Goal: Information Seeking & Learning: Learn about a topic

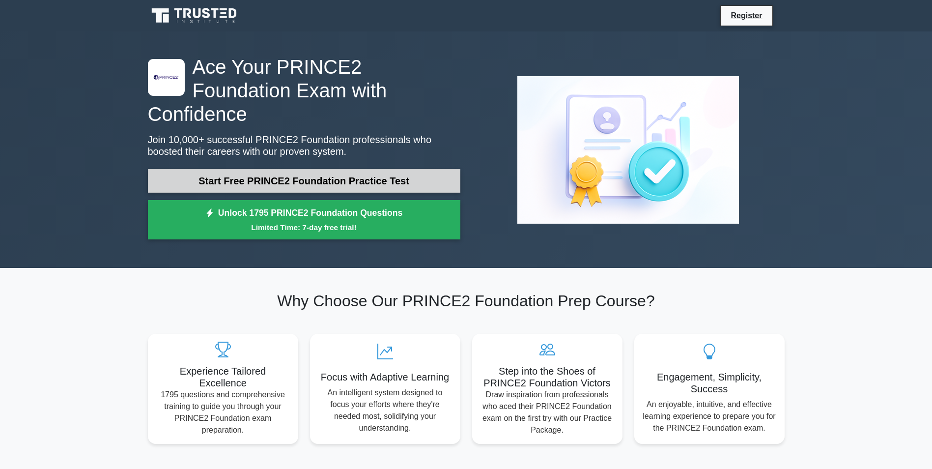
click at [432, 169] on link "Start Free PRINCE2 Foundation Practice Test" at bounding box center [304, 181] width 312 height 24
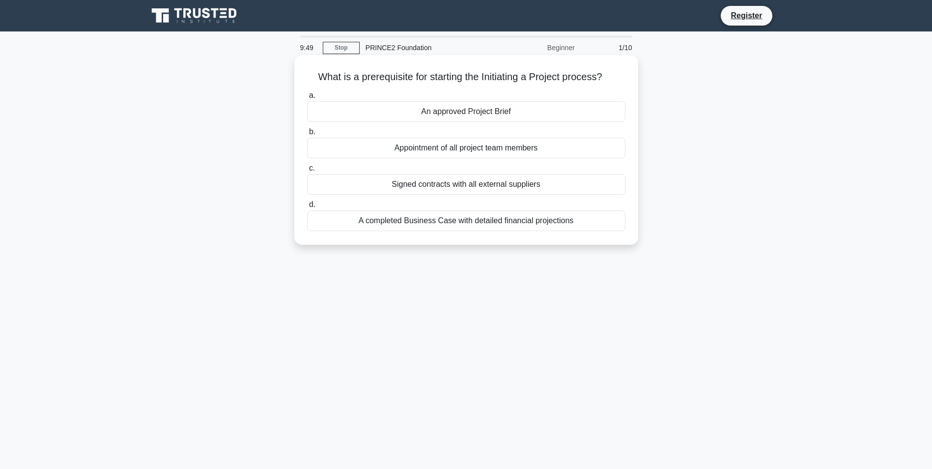
click at [502, 115] on div "An approved Project Brief" at bounding box center [466, 111] width 318 height 21
click at [307, 99] on input "a. An approved Project Brief" at bounding box center [307, 95] width 0 height 6
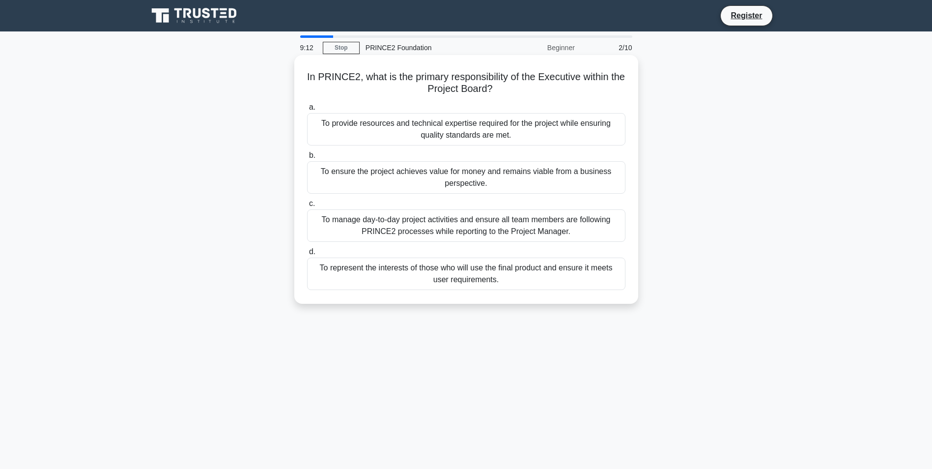
click at [540, 132] on div "To provide resources and technical expertise required for the project while ens…" at bounding box center [466, 129] width 318 height 32
click at [307, 111] on input "a. To provide resources and technical expertise required for the project while …" at bounding box center [307, 107] width 0 height 6
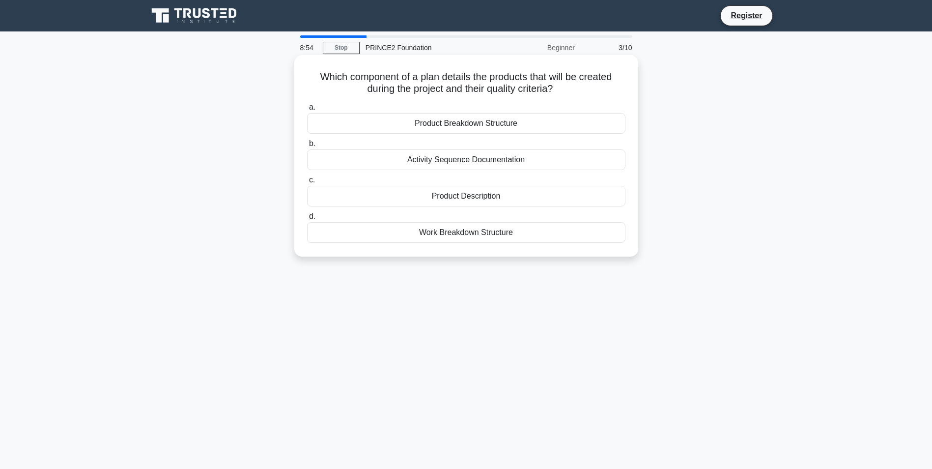
click at [507, 201] on div "Product Description" at bounding box center [466, 196] width 318 height 21
click at [307, 183] on input "c. Product Description" at bounding box center [307, 180] width 0 height 6
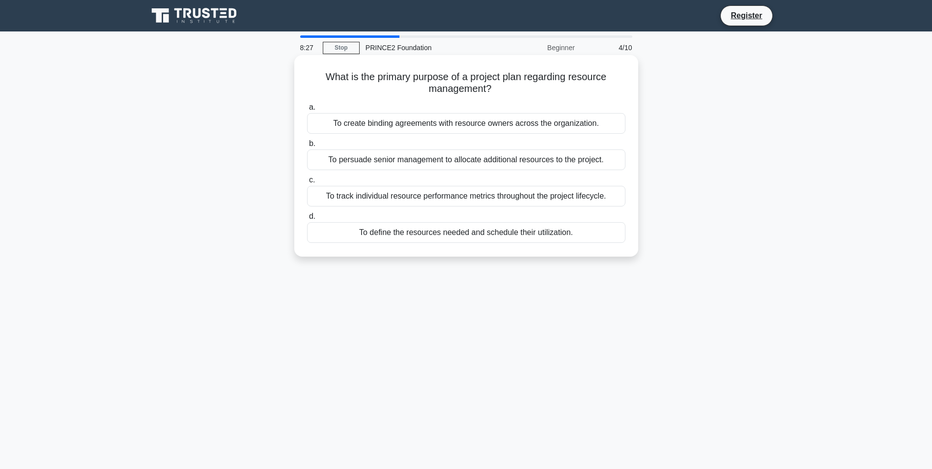
click at [489, 233] on div "To define the resources needed and schedule their utilization." at bounding box center [466, 232] width 318 height 21
click at [307, 220] on input "d. To define the resources needed and schedule their utilization." at bounding box center [307, 216] width 0 height 6
click at [477, 164] on div "To document approved risk responses for predictable project threats" at bounding box center [466, 159] width 318 height 21
click at [307, 147] on input "b. To document approved risk responses for predictable project threats" at bounding box center [307, 143] width 0 height 6
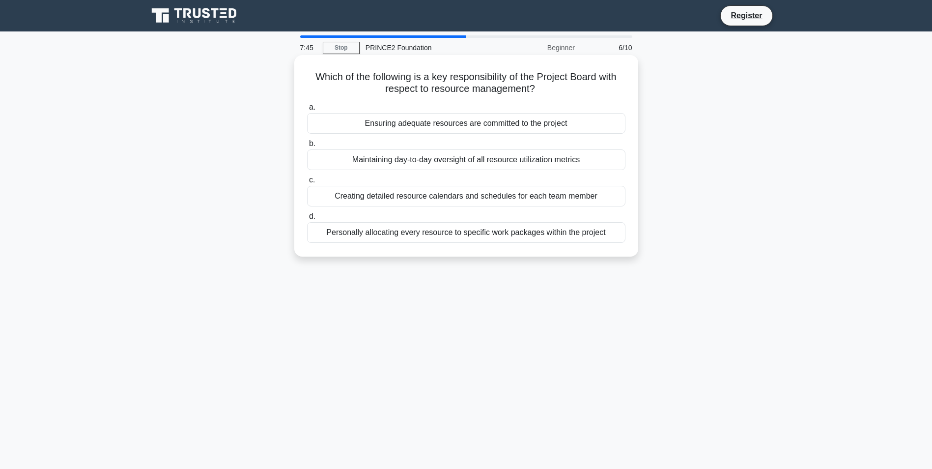
click at [535, 123] on div "Ensuring adequate resources are committed to the project" at bounding box center [466, 123] width 318 height 21
click at [307, 111] on input "a. Ensuring adequate resources are committed to the project" at bounding box center [307, 107] width 0 height 6
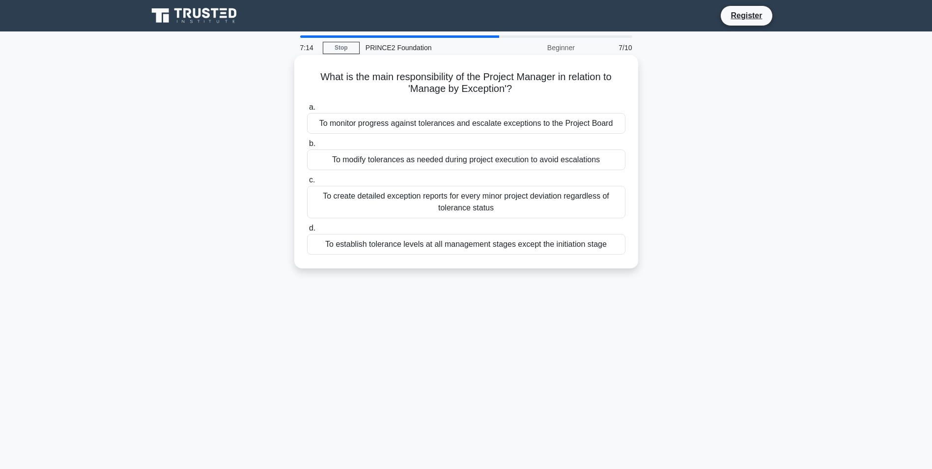
click at [549, 246] on div "To establish tolerance levels at all management stages except the initiation st…" at bounding box center [466, 244] width 318 height 21
click at [307, 231] on input "d. To establish tolerance levels at all management stages except the initiation…" at bounding box center [307, 228] width 0 height 6
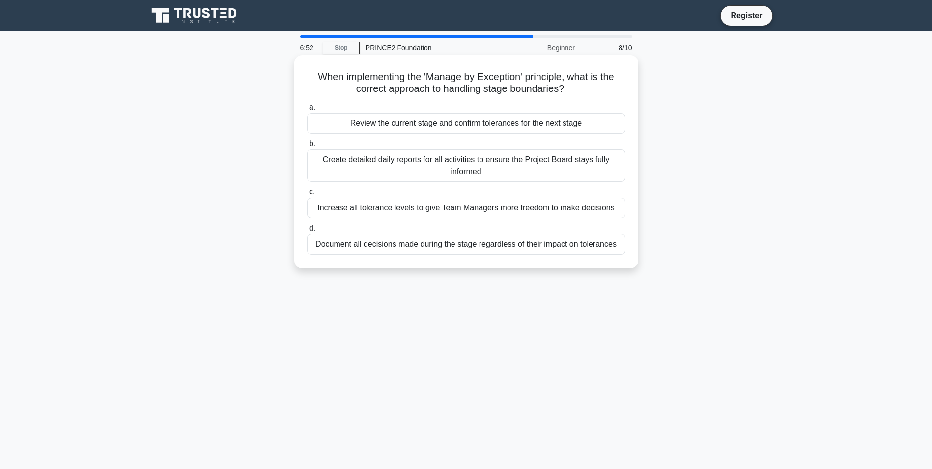
click at [519, 166] on div "Create detailed daily reports for all activities to ensure the Project Board st…" at bounding box center [466, 165] width 318 height 32
click at [307, 147] on input "b. Create detailed daily reports for all activities to ensure the Project Board…" at bounding box center [307, 143] width 0 height 6
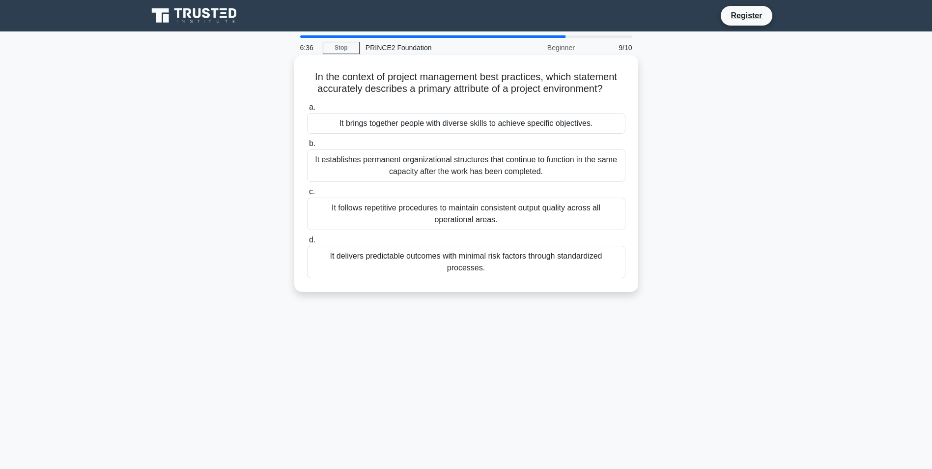
click at [528, 265] on div "It delivers predictable outcomes with minimal risk factors through standardized…" at bounding box center [466, 262] width 318 height 32
click at [307, 243] on input "d. It delivers predictable outcomes with minimal risk factors through standardi…" at bounding box center [307, 240] width 0 height 6
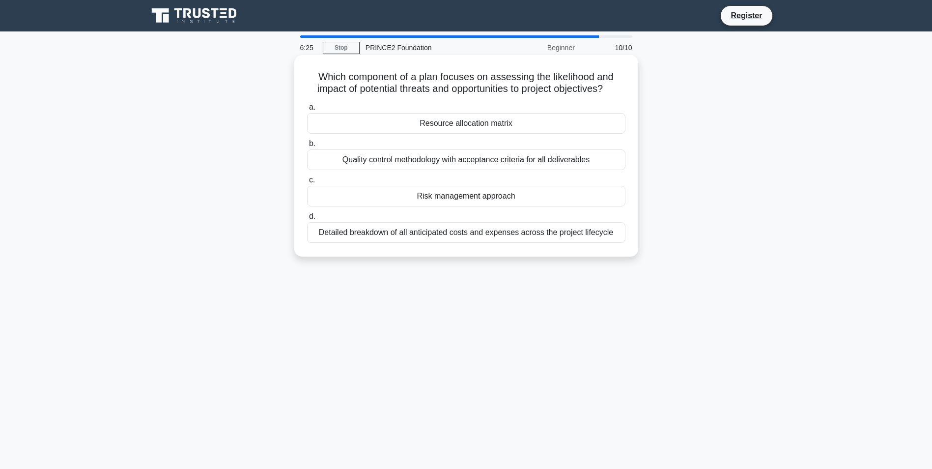
click at [525, 187] on div "Risk management approach" at bounding box center [466, 196] width 318 height 21
click at [307, 183] on input "c. Risk management approach" at bounding box center [307, 180] width 0 height 6
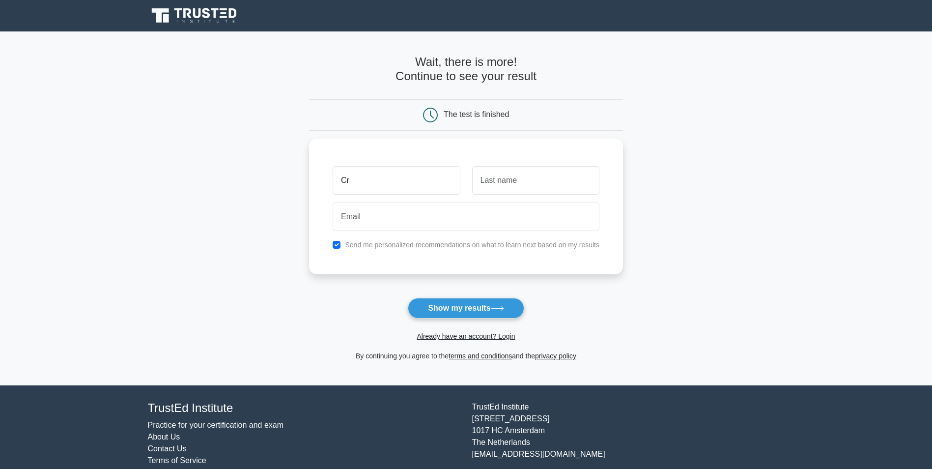
type input "C"
click at [512, 305] on button "Show my results" at bounding box center [466, 308] width 116 height 21
type input "c"
type input "Cerys"
type input "[PERSON_NAME]"
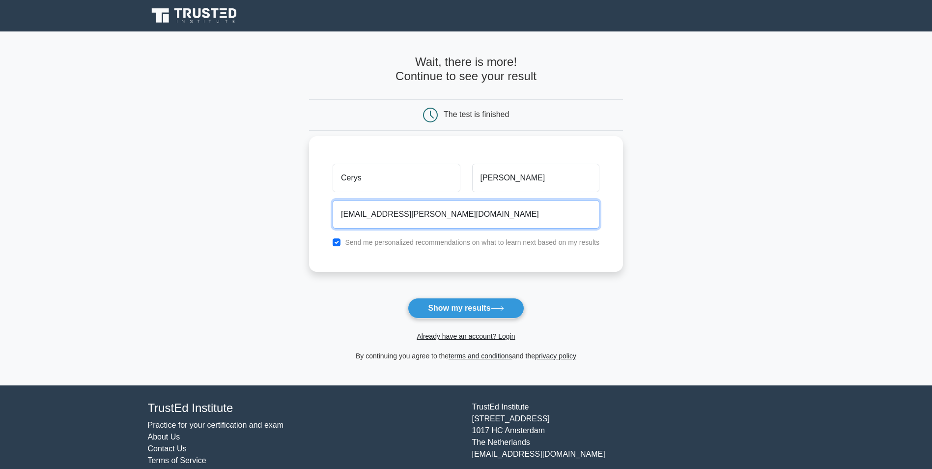
type input "[EMAIL_ADDRESS][PERSON_NAME][DOMAIN_NAME]"
click at [365, 242] on label "Send me personalized recommendations on what to learn next based on my results" at bounding box center [472, 242] width 254 height 8
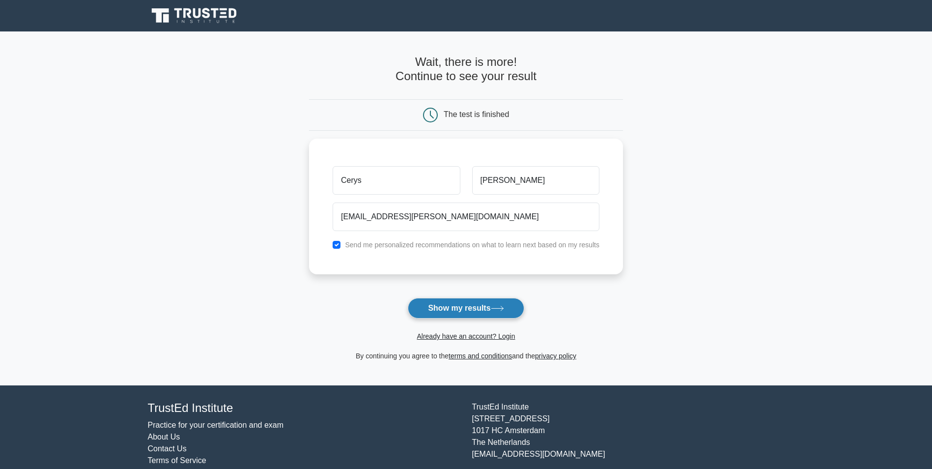
click at [454, 305] on button "Show my results" at bounding box center [466, 308] width 116 height 21
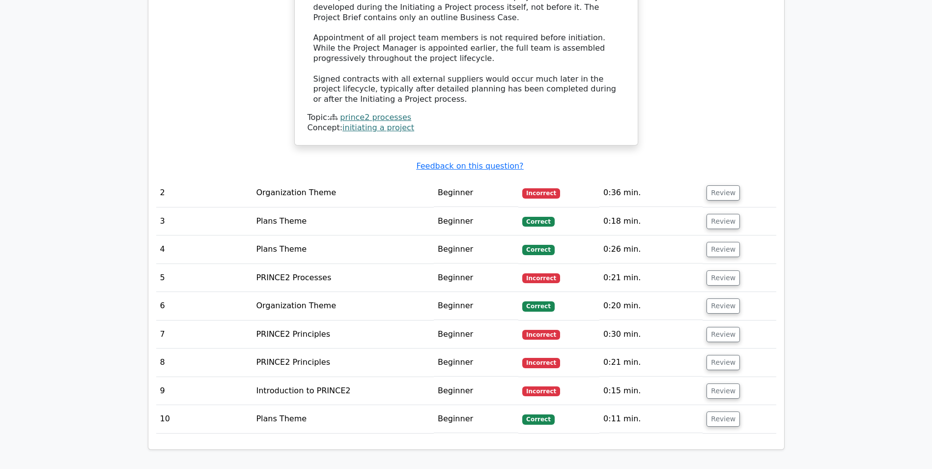
scroll to position [1118, 0]
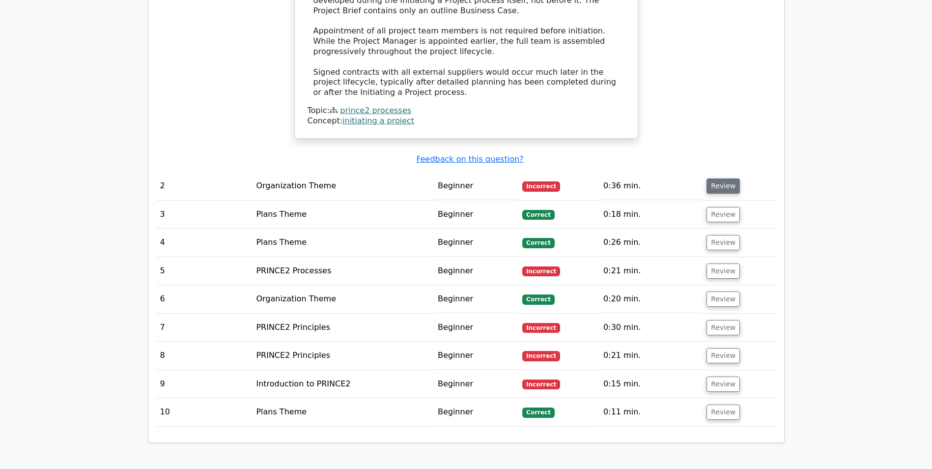
click at [721, 178] on button "Review" at bounding box center [722, 185] width 33 height 15
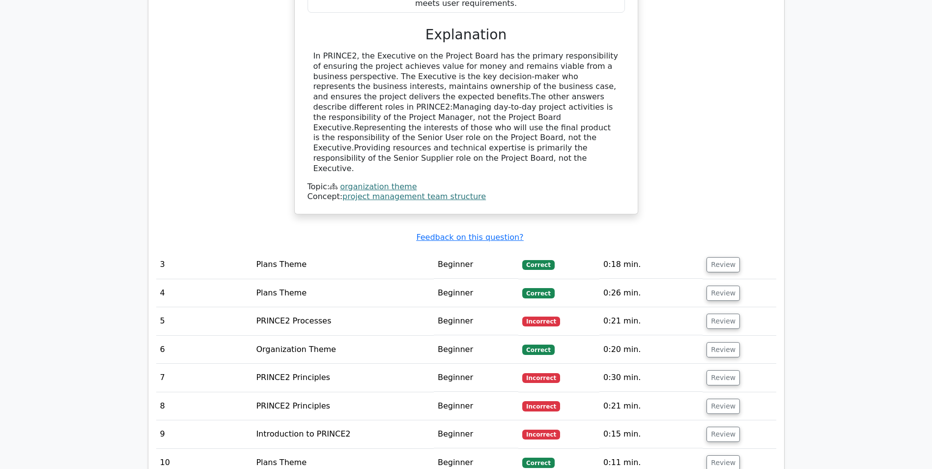
scroll to position [1530, 0]
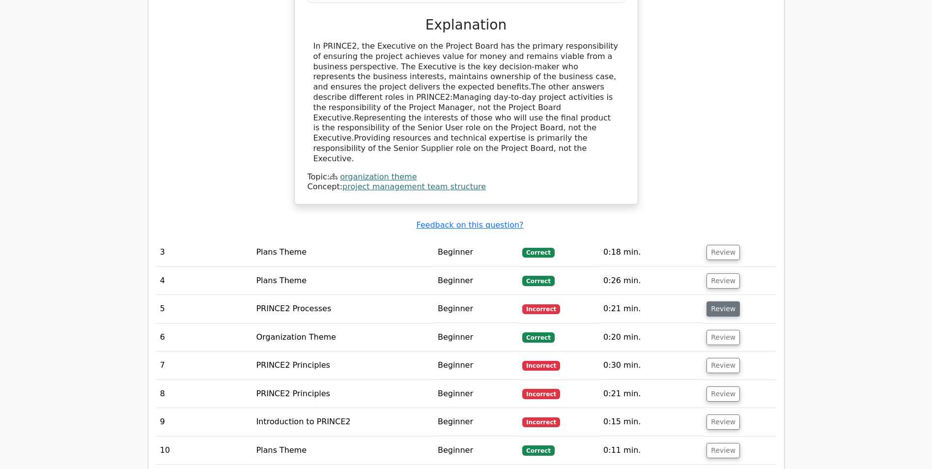
click at [715, 301] on button "Review" at bounding box center [722, 308] width 33 height 15
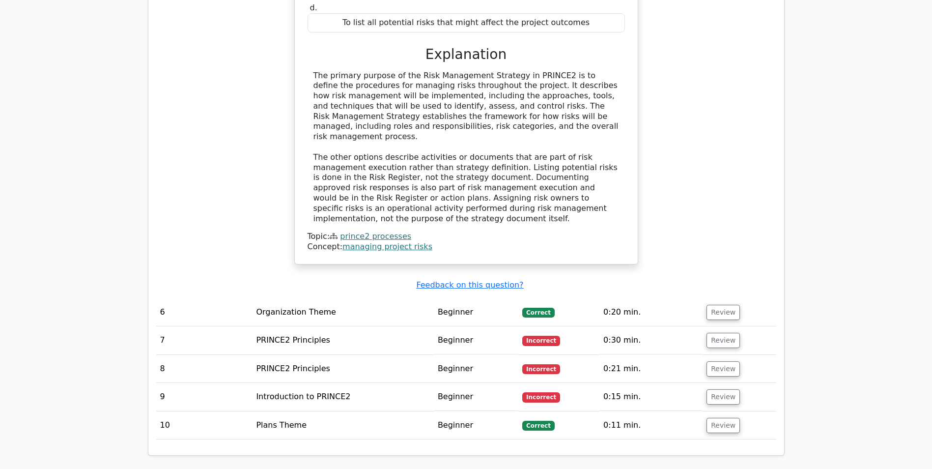
scroll to position [2021, 0]
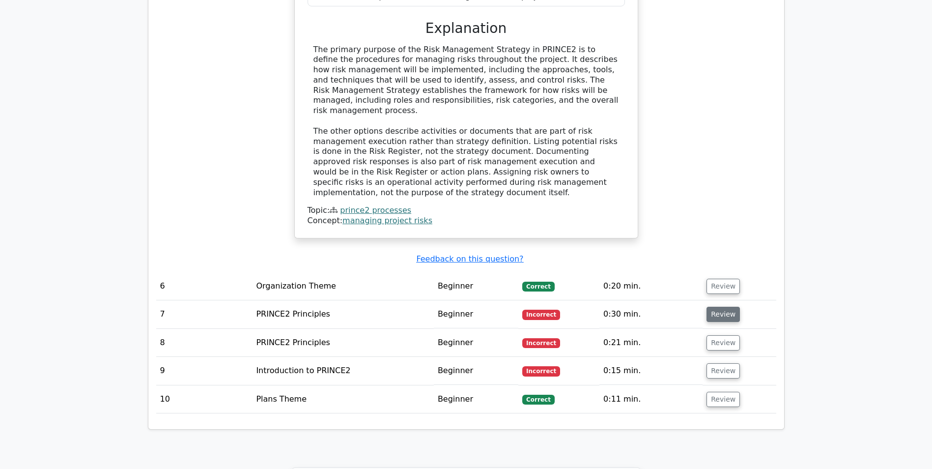
click at [725, 307] on button "Review" at bounding box center [722, 314] width 33 height 15
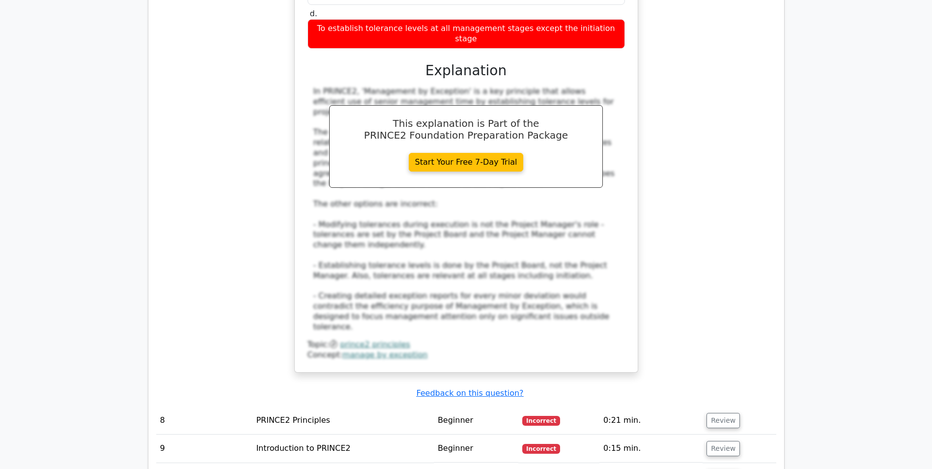
scroll to position [2591, 0]
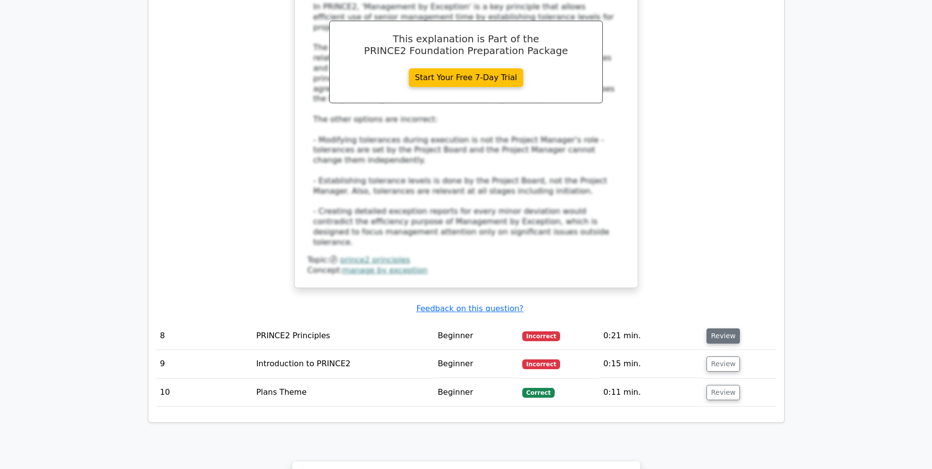
click at [729, 328] on button "Review" at bounding box center [722, 335] width 33 height 15
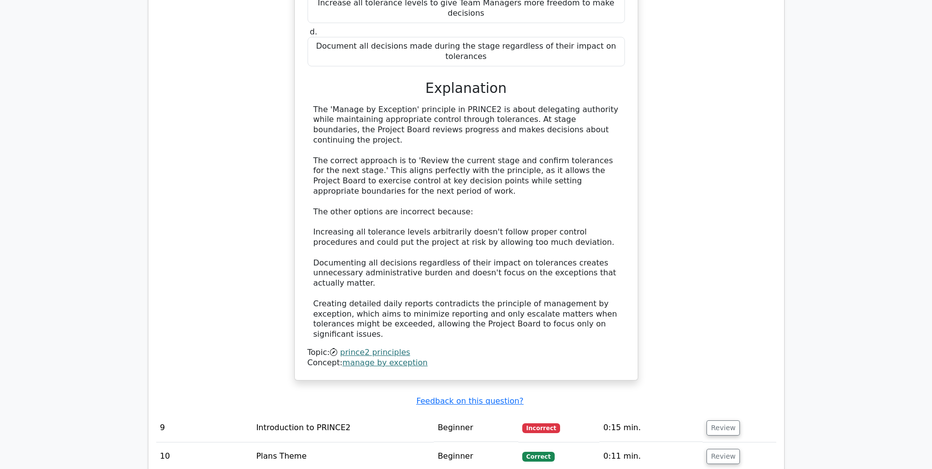
scroll to position [3082, 0]
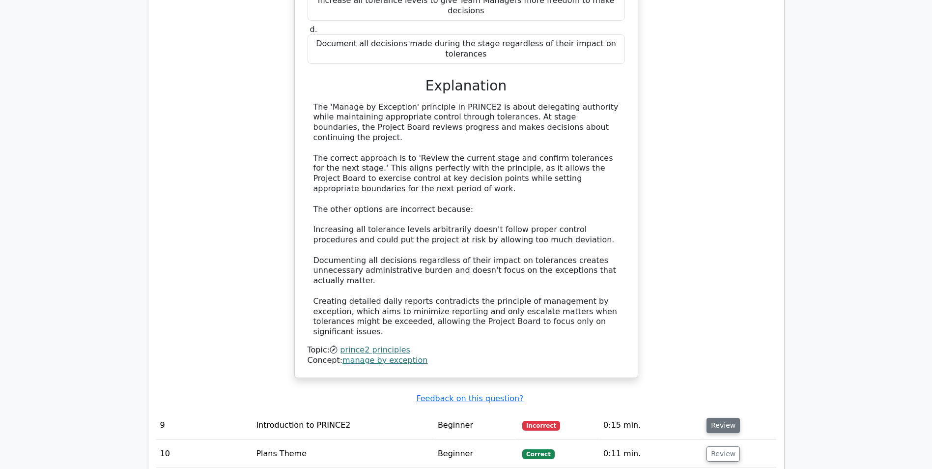
click at [729, 418] on button "Review" at bounding box center [722, 425] width 33 height 15
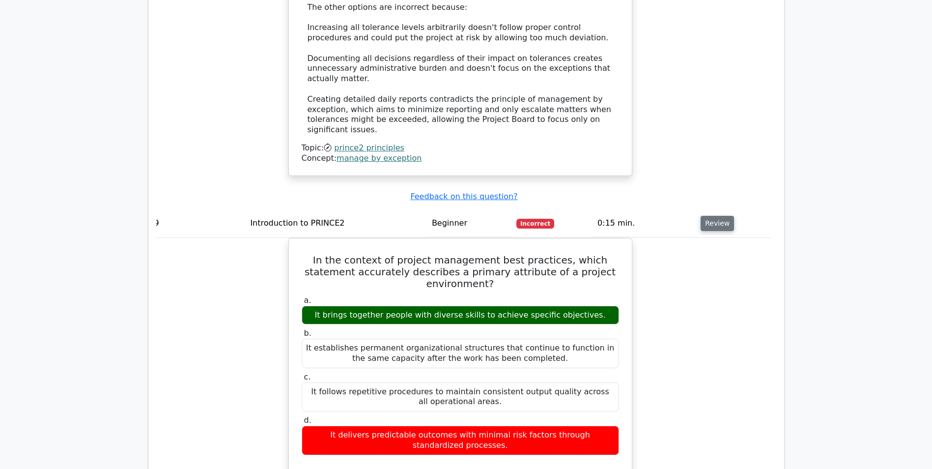
scroll to position [3299, 0]
